Goal: Check status: Check status

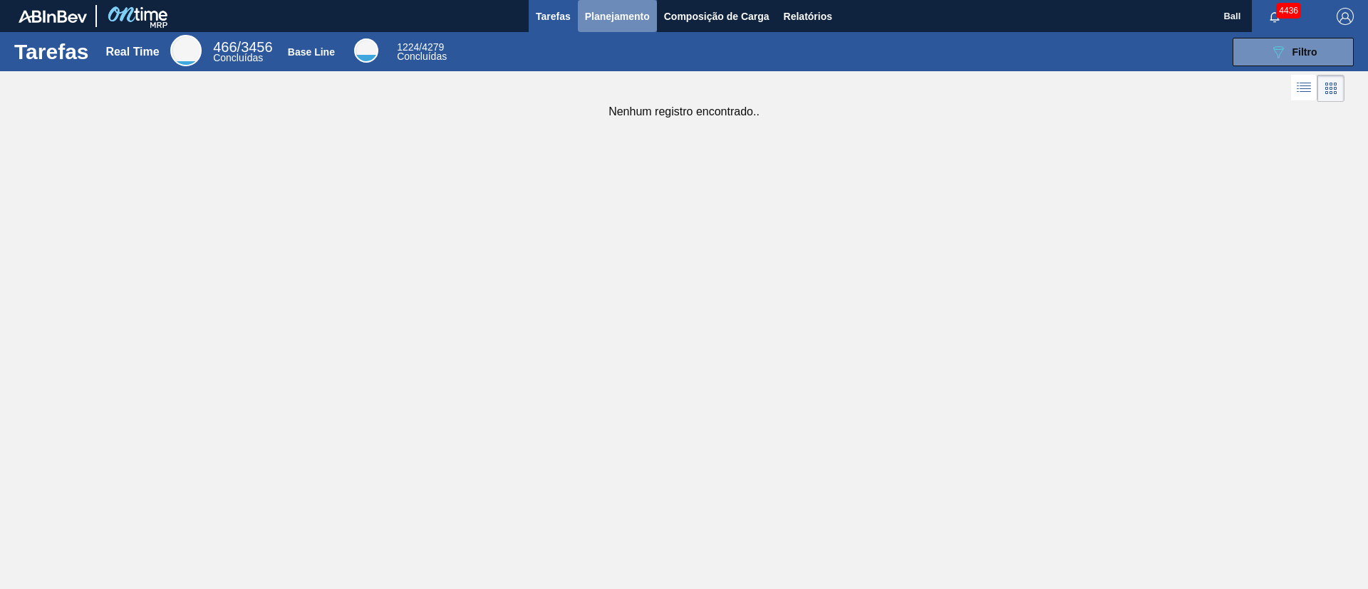
click at [638, 16] on span "Planejamento" at bounding box center [617, 16] width 65 height 17
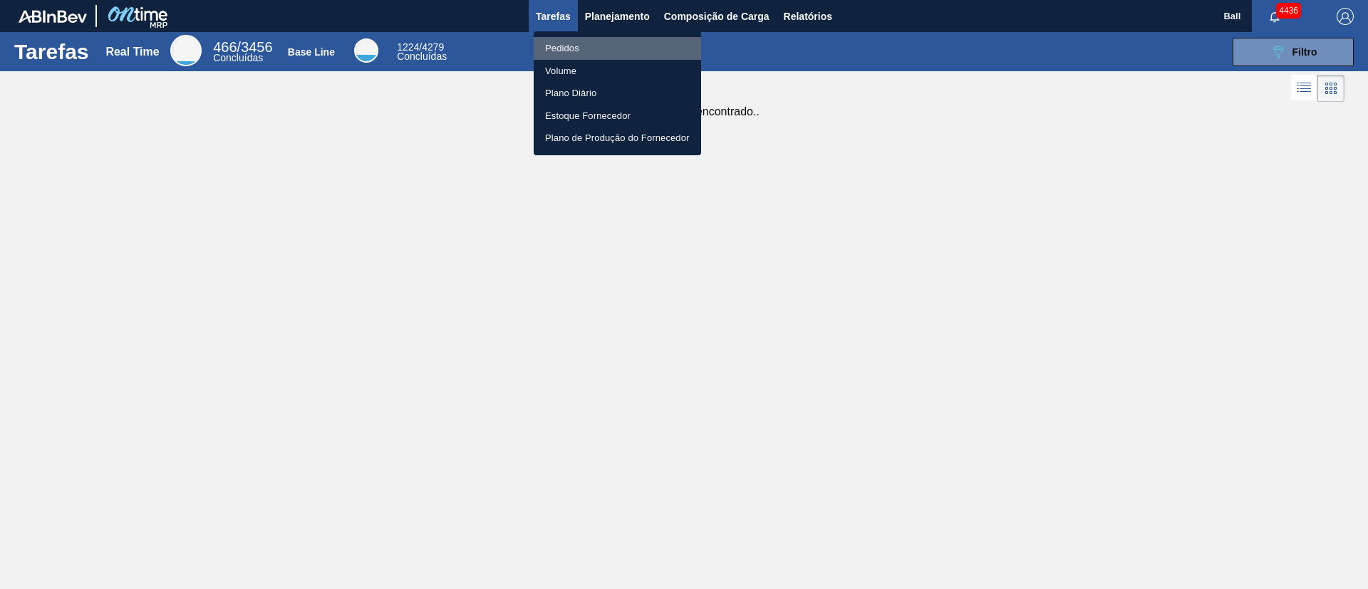
click at [565, 46] on li "Pedidos" at bounding box center [617, 48] width 167 height 23
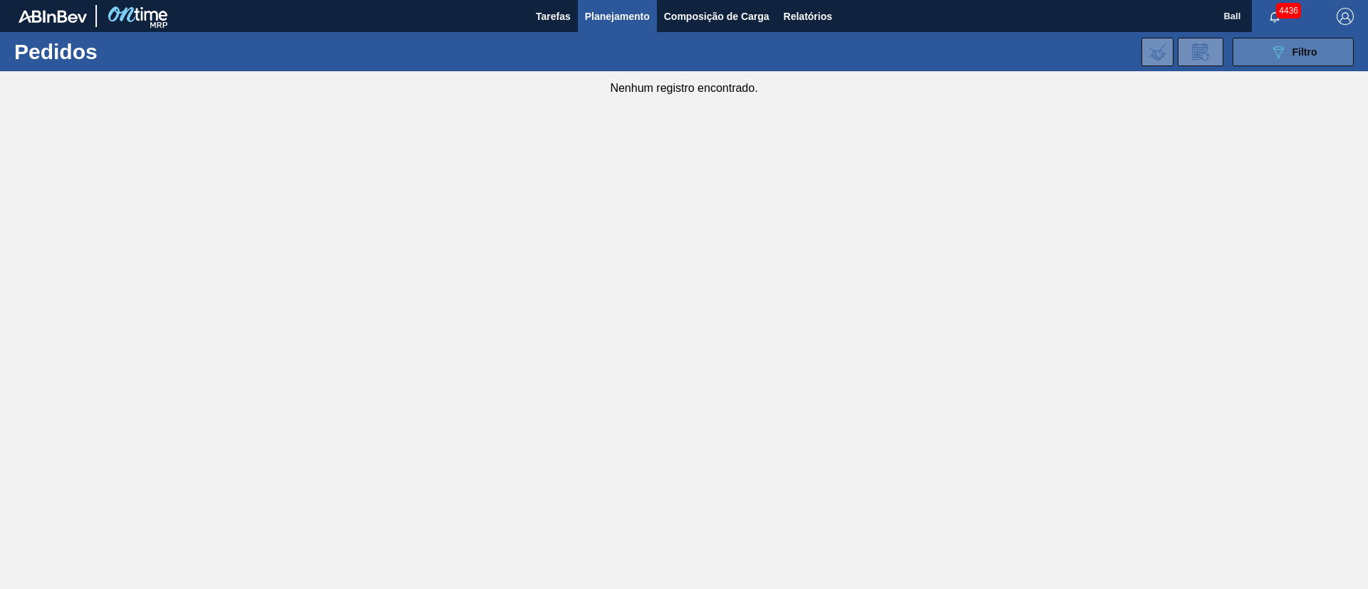
click at [1321, 61] on button "089F7B8B-B2A5-4AFE-B5C0-19BA573D28AC Filtro" at bounding box center [1292, 52] width 121 height 28
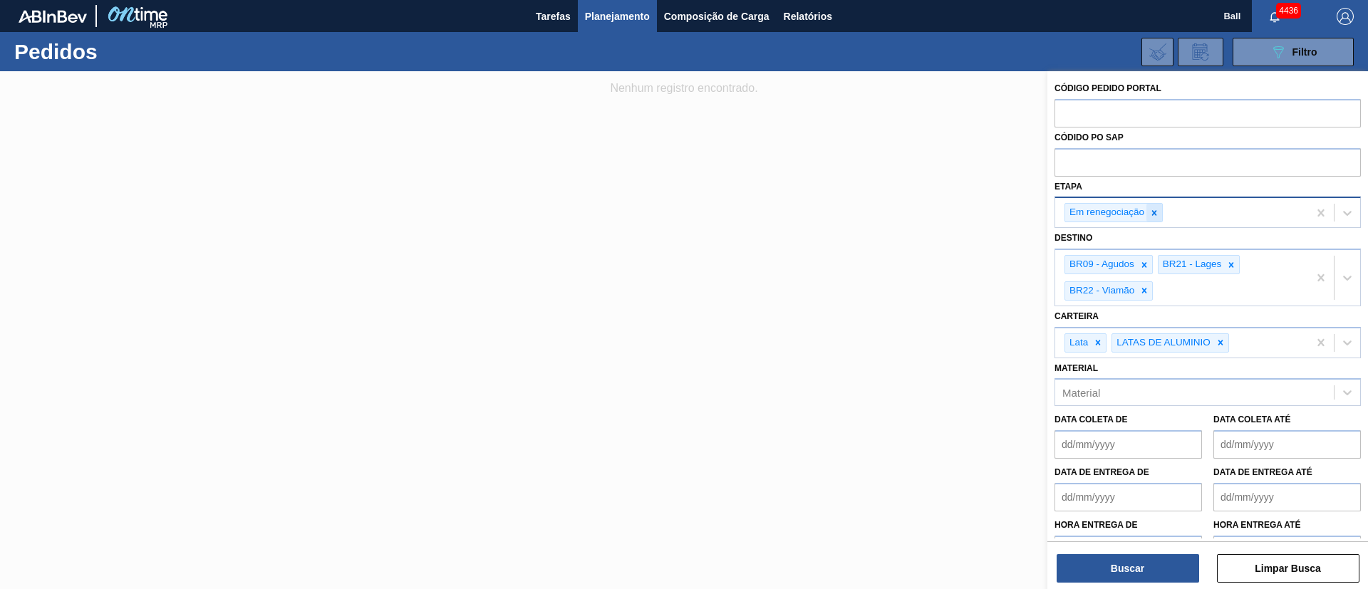
click at [1150, 209] on icon at bounding box center [1154, 213] width 10 height 10
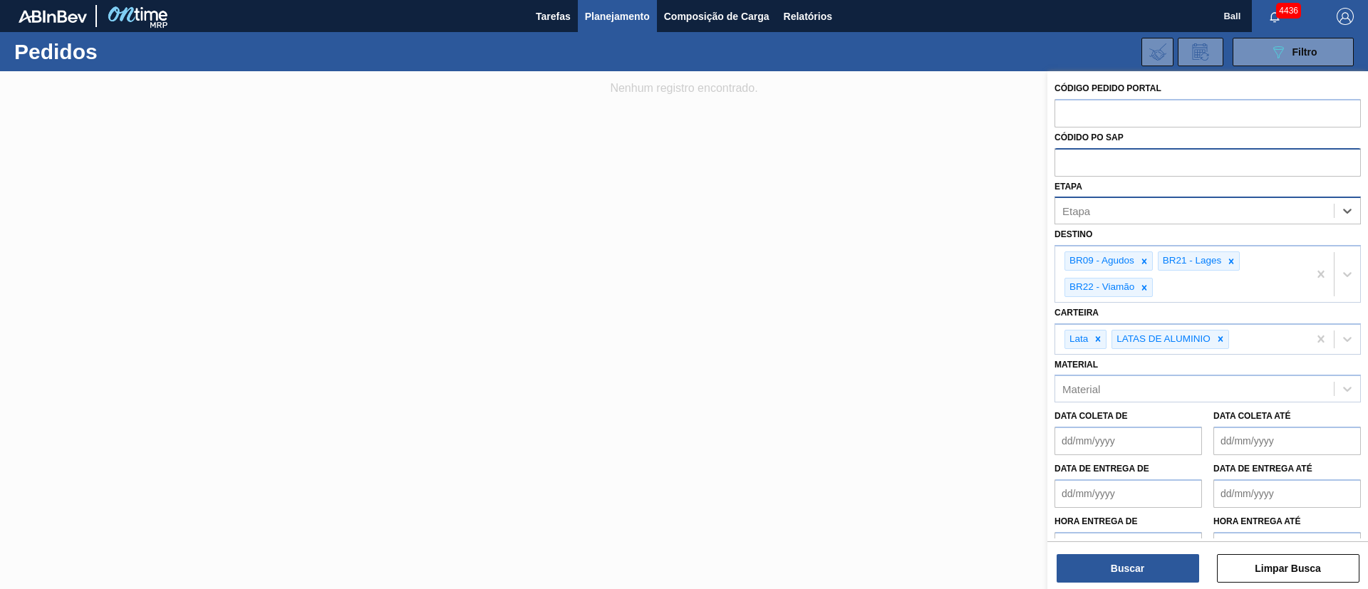
click at [1155, 163] on input "text" at bounding box center [1207, 161] width 306 height 27
paste input "text"
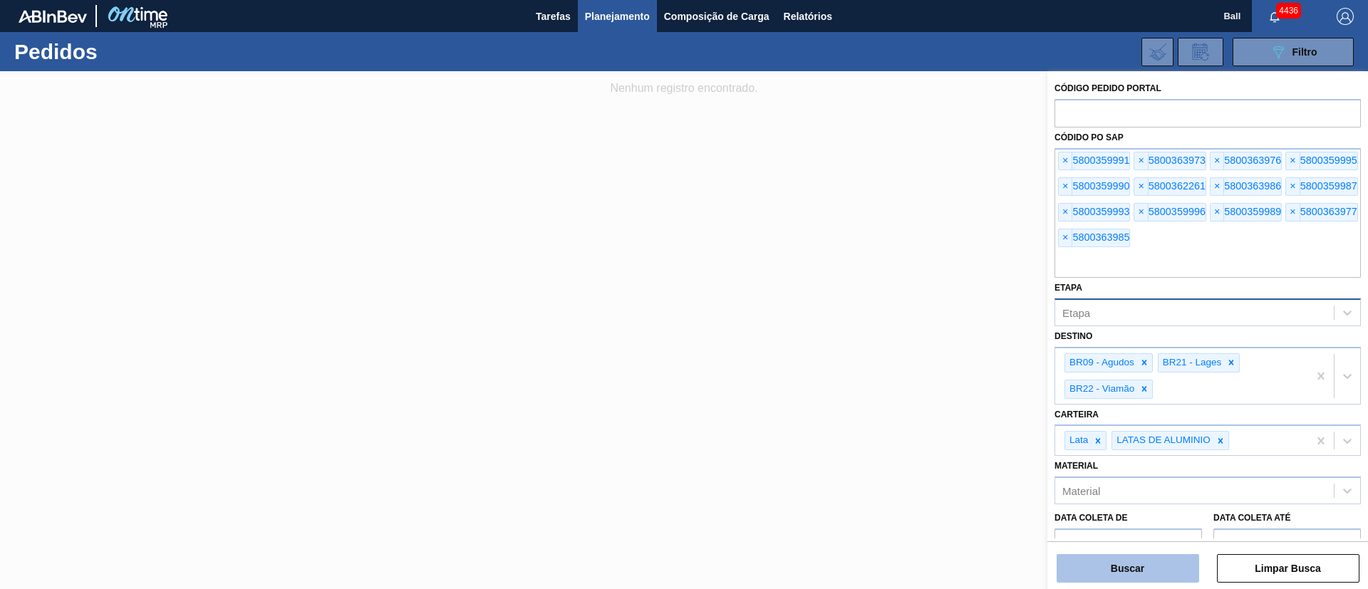
click at [1124, 557] on button "Buscar" at bounding box center [1127, 568] width 142 height 28
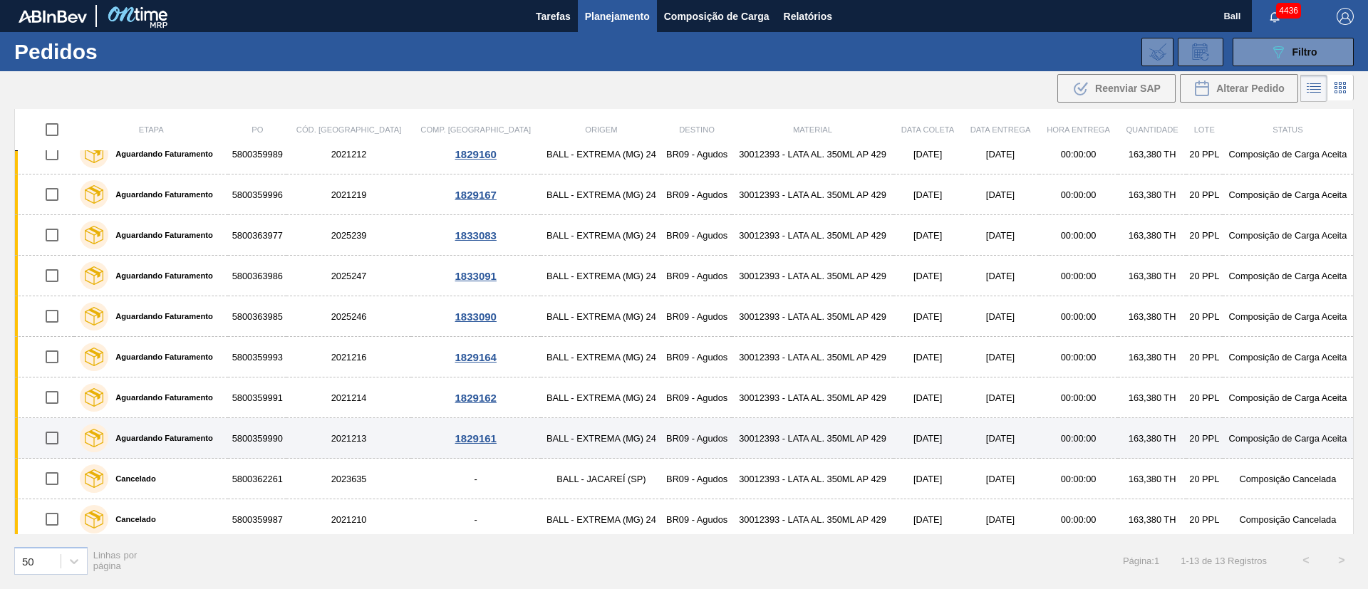
scroll to position [145, 0]
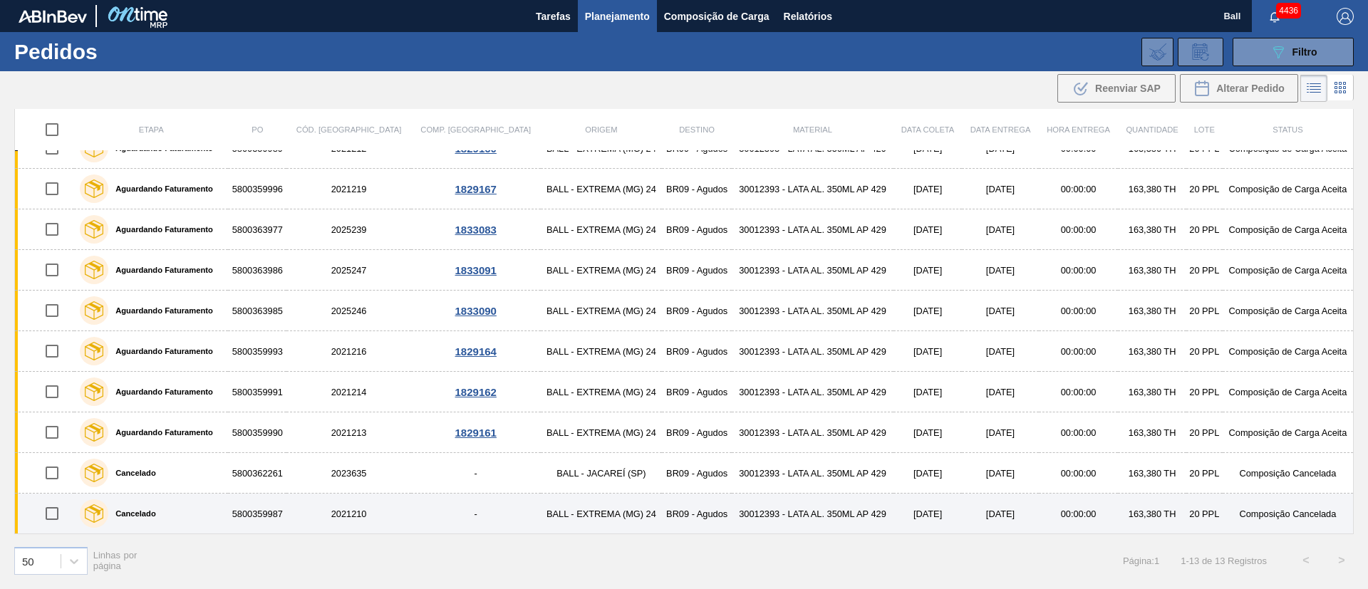
click at [732, 510] on td "30012393 - LATA AL. 350ML AP 429" at bounding box center [813, 514] width 162 height 41
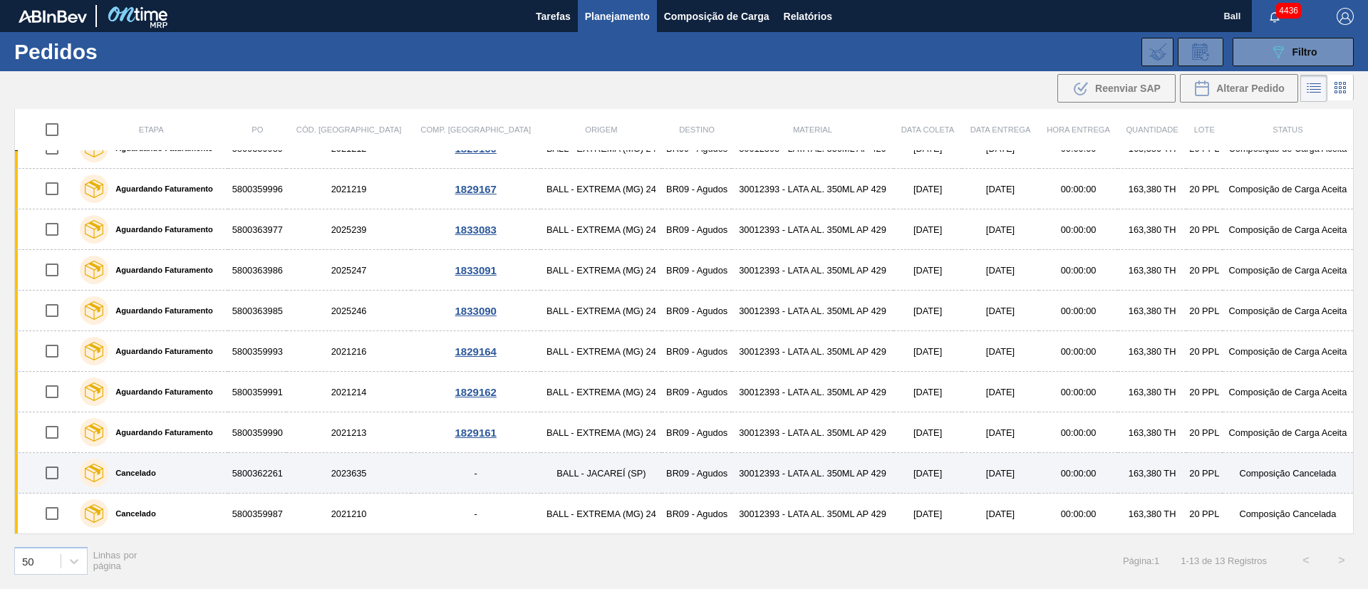
click at [759, 477] on td "30012393 - LATA AL. 350ML AP 429" at bounding box center [813, 473] width 162 height 41
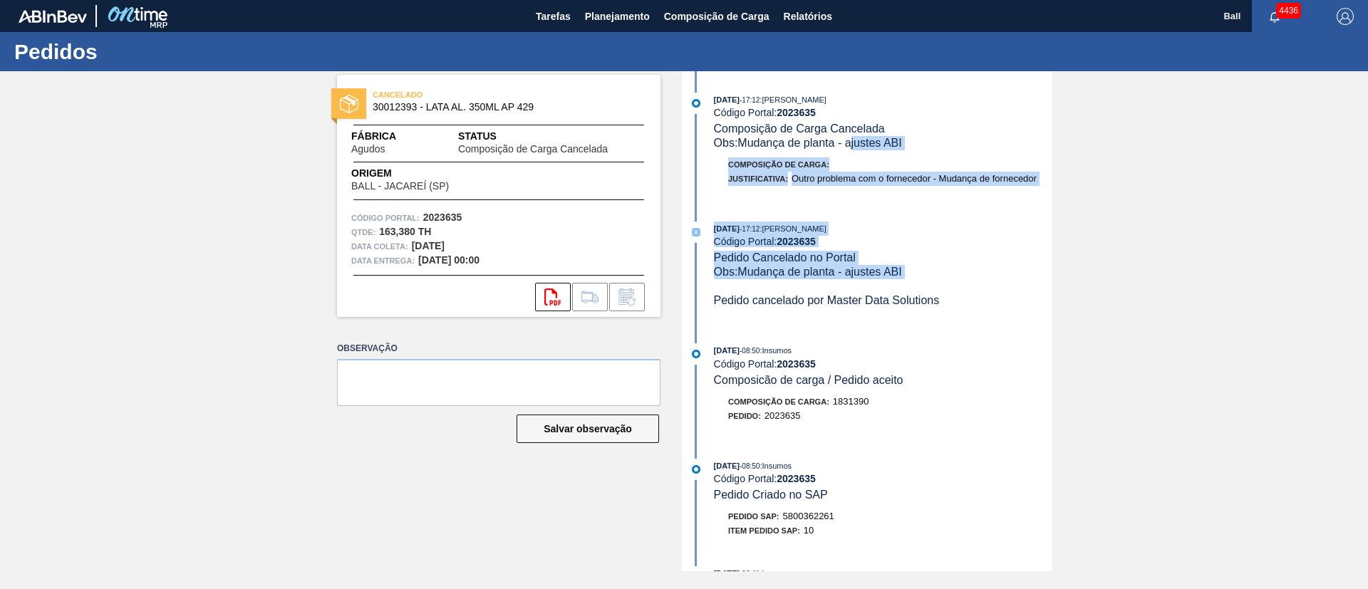
drag, startPoint x: 935, startPoint y: 281, endPoint x: 853, endPoint y: 144, distance: 159.0
click at [853, 144] on div "[DATE] 17:12 : [PERSON_NAME] Código Portal: 2023635 Composição de Carga Cancela…" at bounding box center [868, 321] width 367 height 500
click at [853, 151] on div "05/09/2025 - 17:12 : BRUNO DE MELLO DUARTE Código Portal: 2023635 Composição de…" at bounding box center [868, 147] width 367 height 108
